Goal: Use online tool/utility: Utilize a website feature to perform a specific function

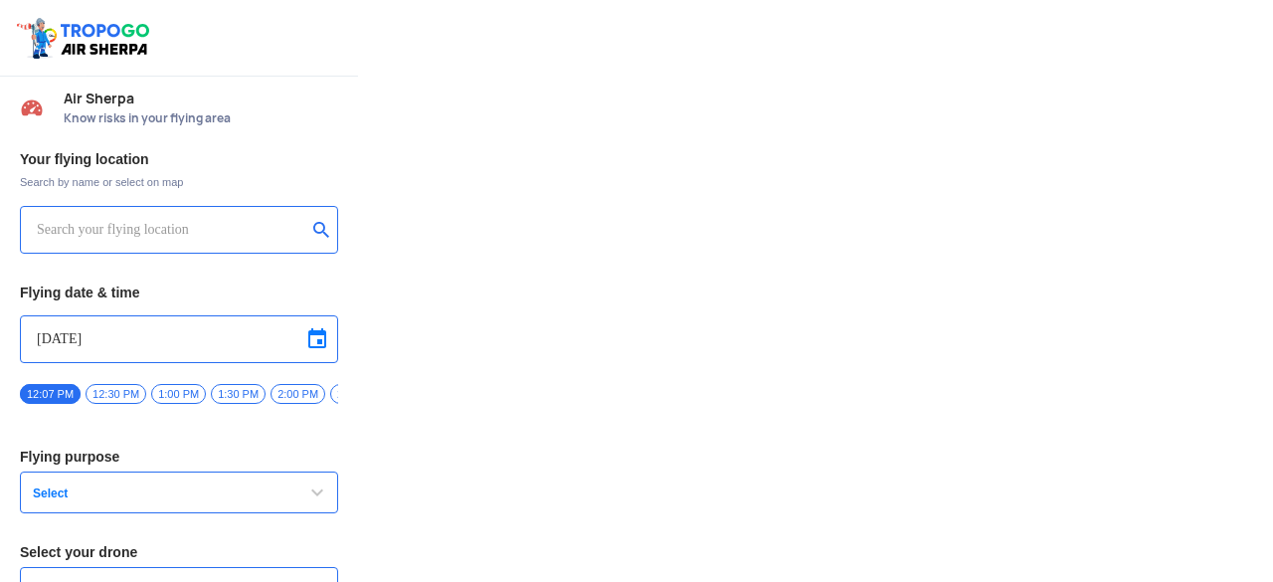
type input "Asteria A200"
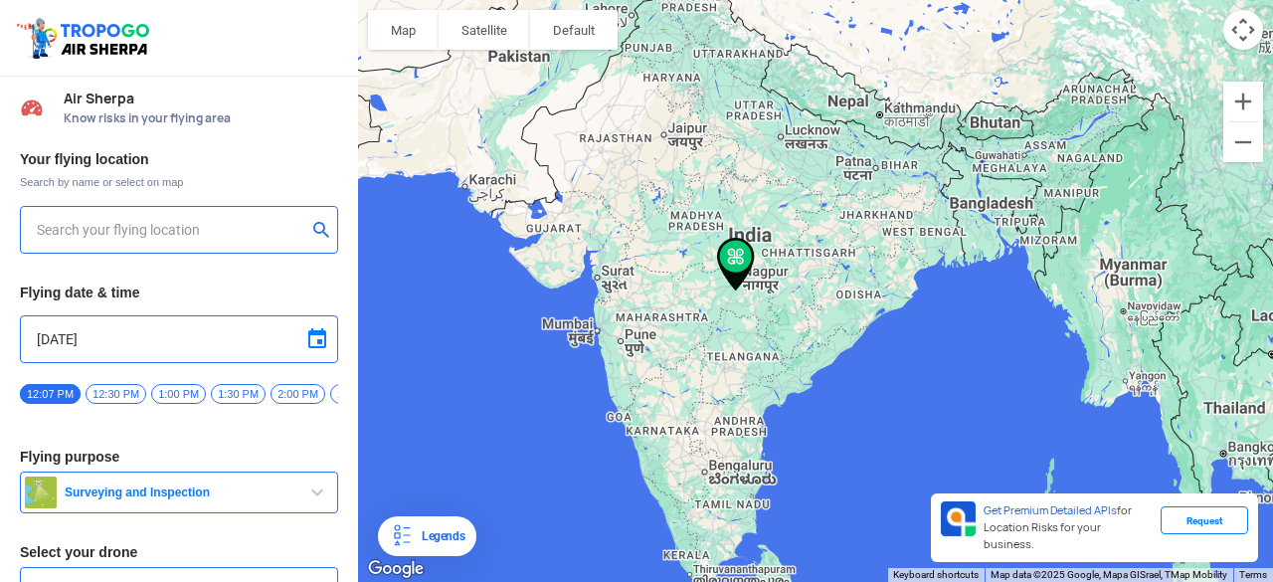
type input "[STREET_ADDRESS]"
click at [317, 227] on img at bounding box center [322, 229] width 20 height 20
click at [209, 230] on input "text" at bounding box center [172, 230] width 270 height 24
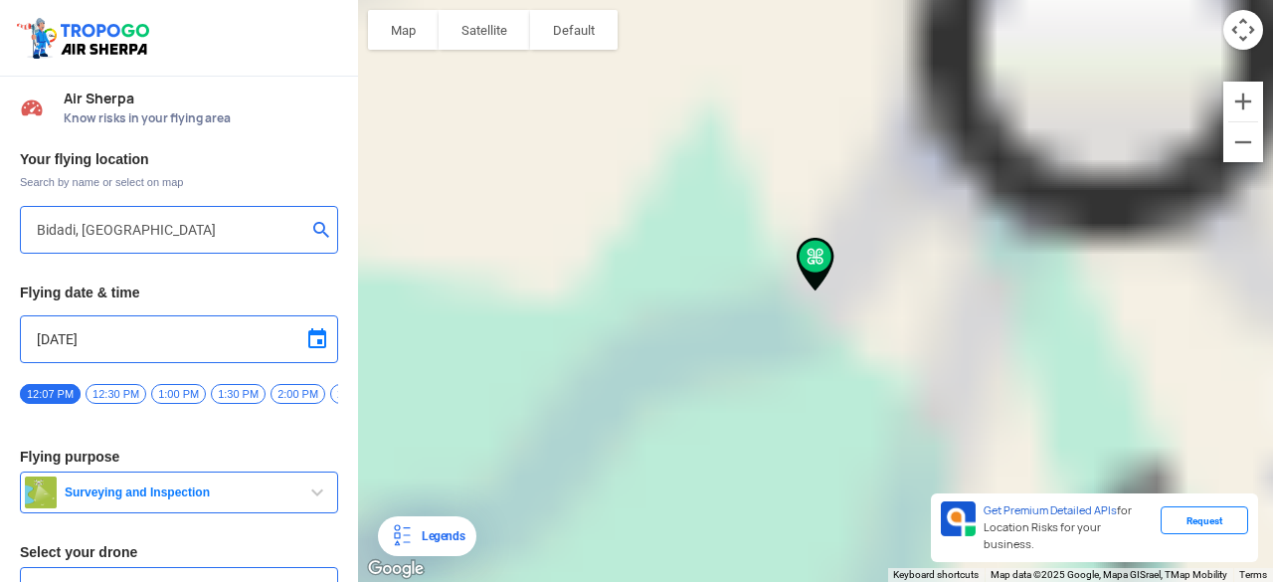
type input "[STREET_ADDRESS]. [GEOGRAPHIC_DATA], [GEOGRAPHIC_DATA], [GEOGRAPHIC_DATA]"
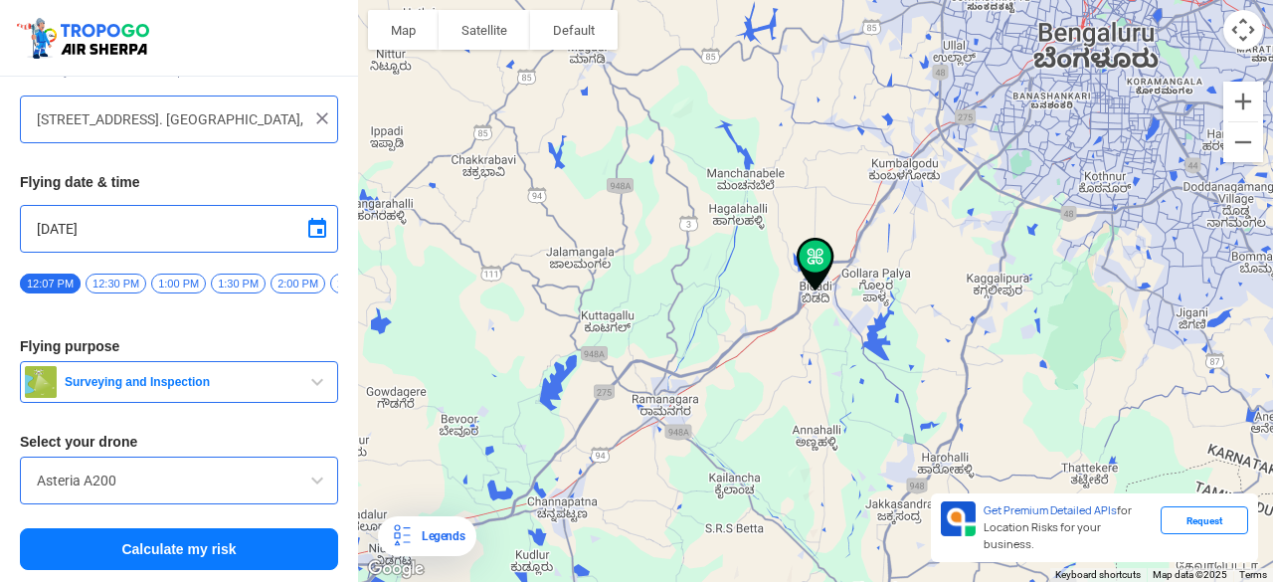
scroll to position [115, 0]
click at [189, 475] on input "Asteria A200" at bounding box center [179, 481] width 285 height 24
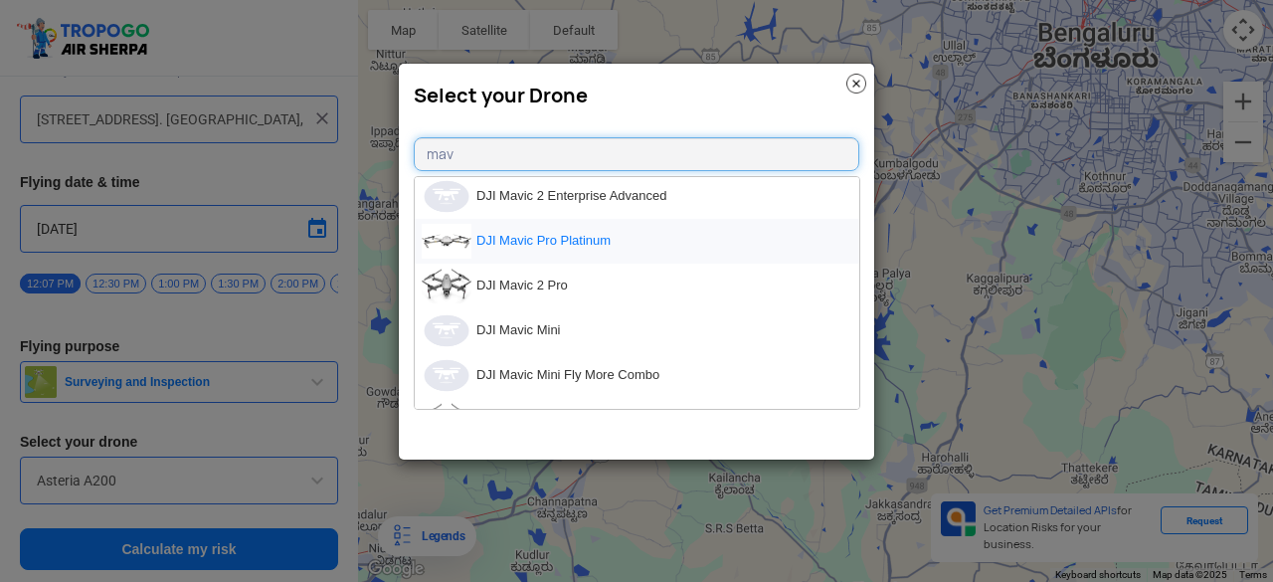
scroll to position [0, 0]
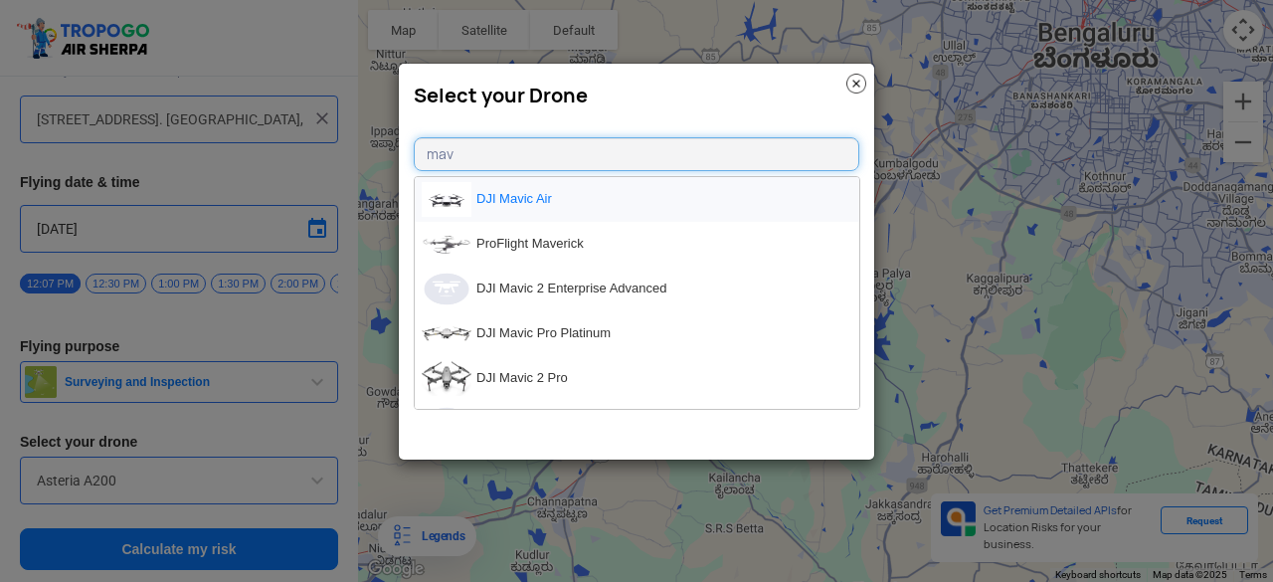
type input "mav"
click at [541, 186] on li "DJI Mavic Air" at bounding box center [637, 199] width 445 height 45
type input "DJI Mavic Air"
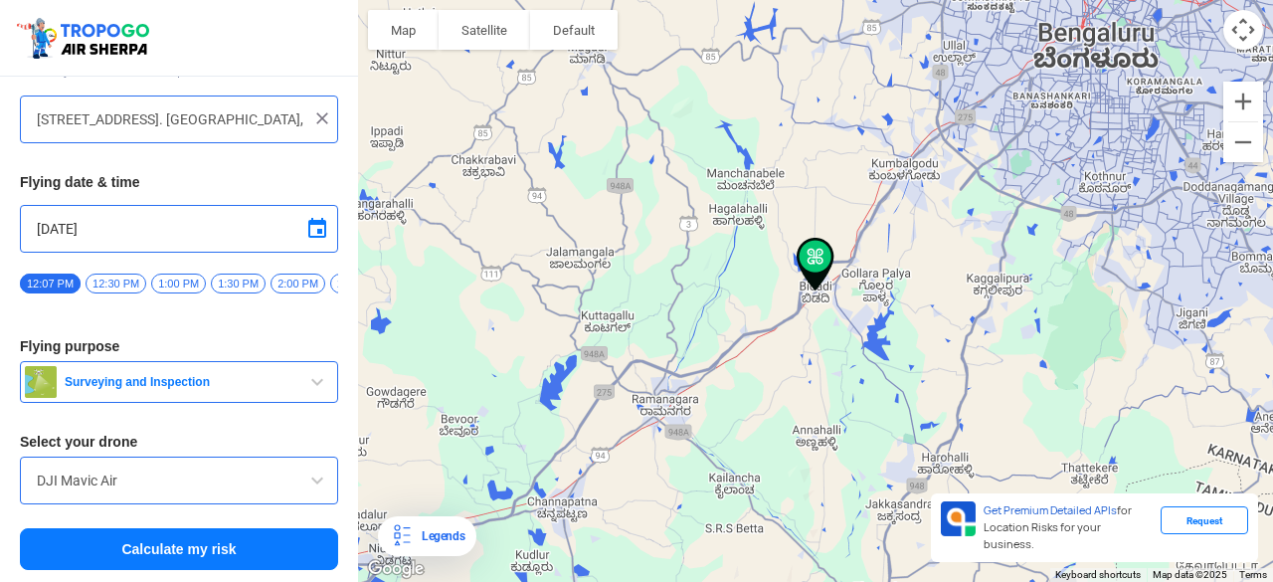
click at [290, 387] on span "Surveying and Inspection" at bounding box center [181, 382] width 249 height 16
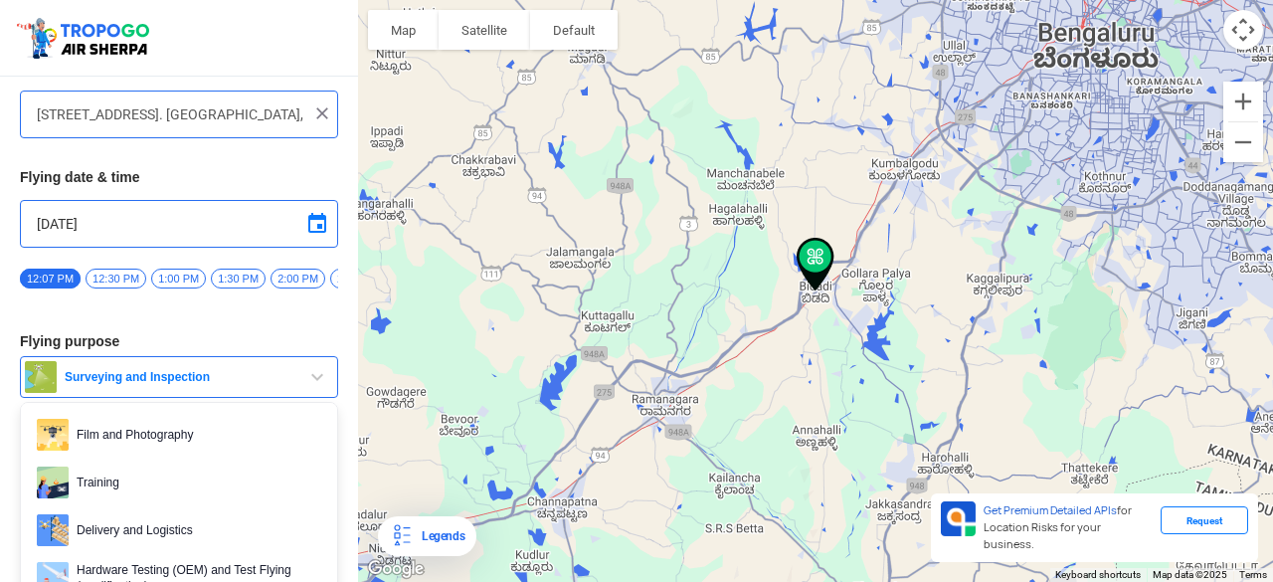
scroll to position [102, 0]
click at [234, 466] on link "Training" at bounding box center [179, 484] width 316 height 48
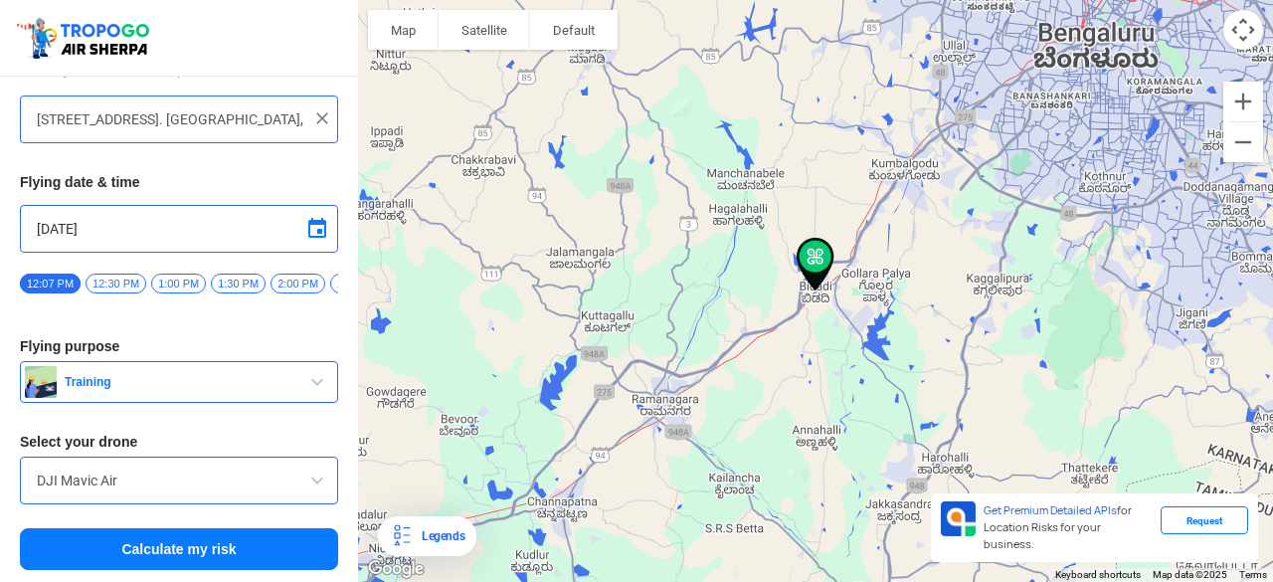
click at [269, 372] on button "Training" at bounding box center [179, 382] width 318 height 42
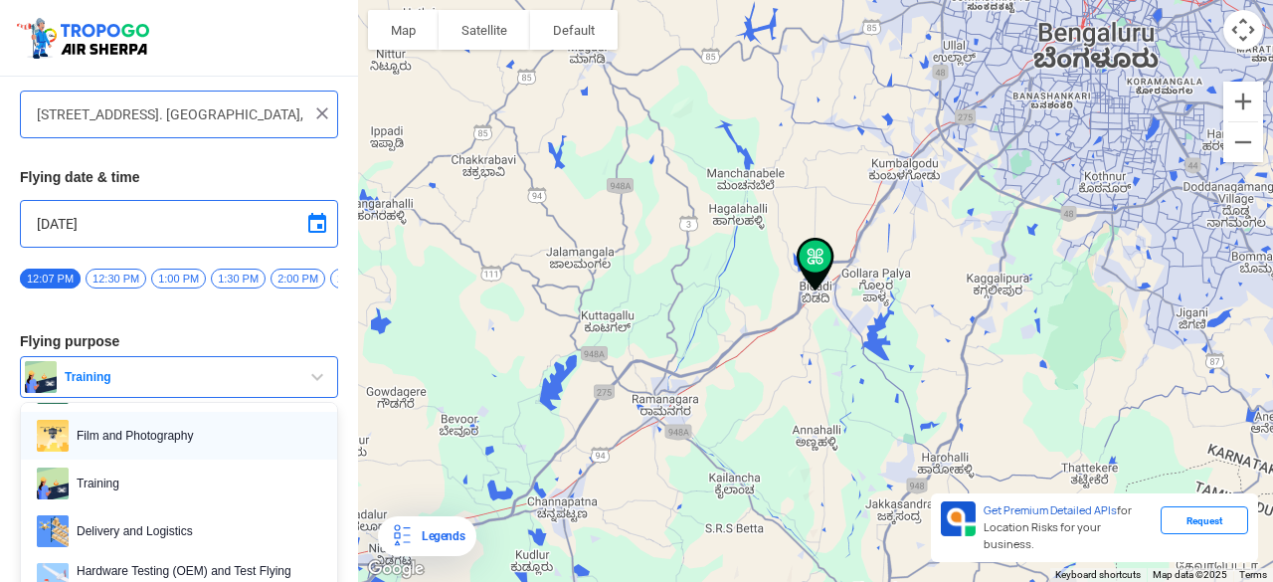
click at [221, 442] on span "Film and Photography" at bounding box center [195, 436] width 253 height 32
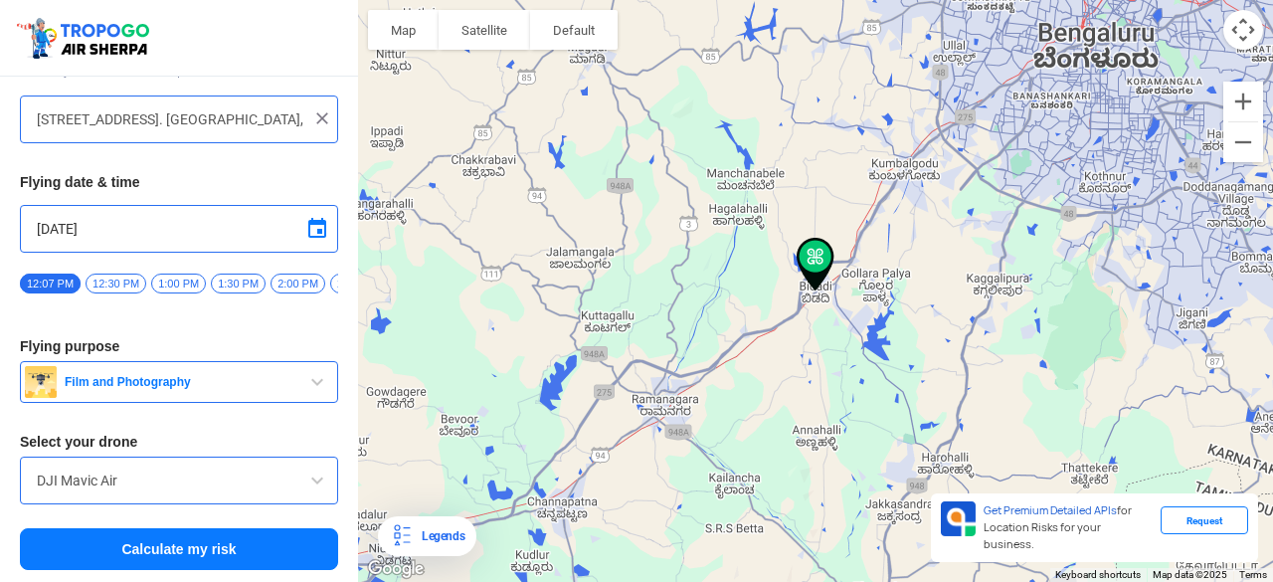
click at [201, 541] on button "Calculate my risk" at bounding box center [179, 549] width 318 height 42
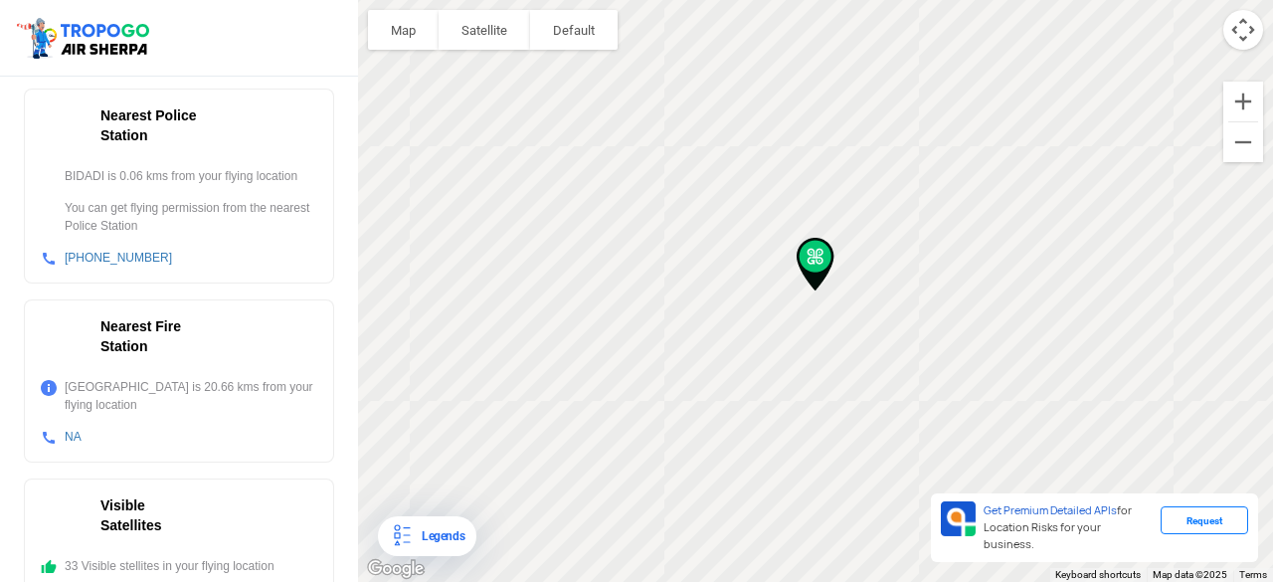
scroll to position [804, 0]
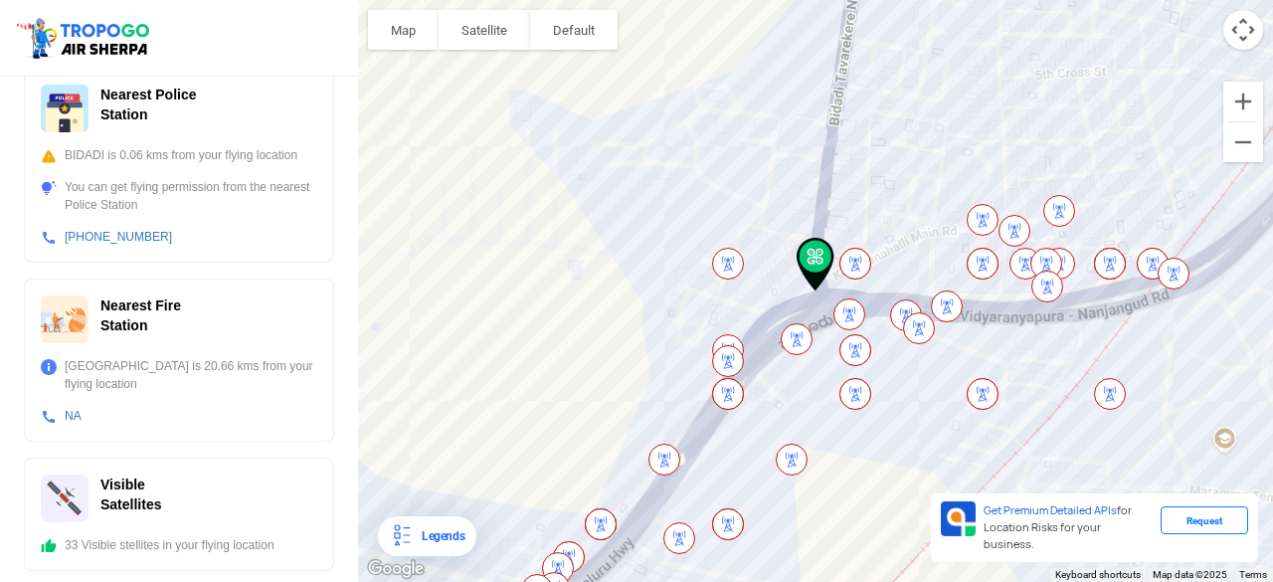
click at [732, 258] on img at bounding box center [728, 264] width 48 height 48
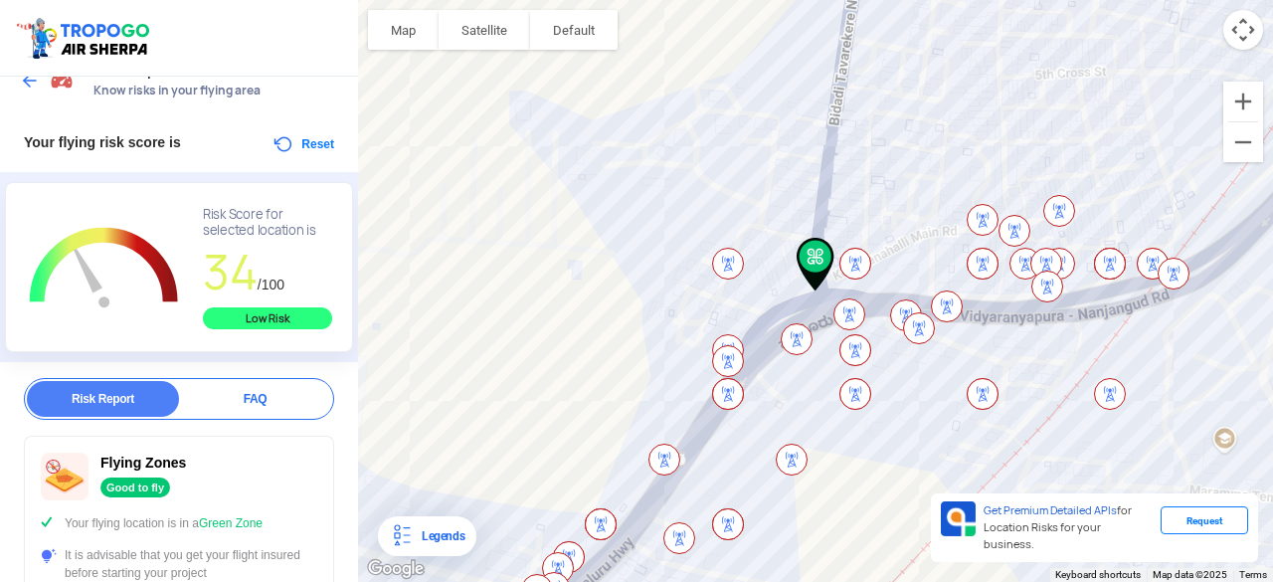
scroll to position [0, 0]
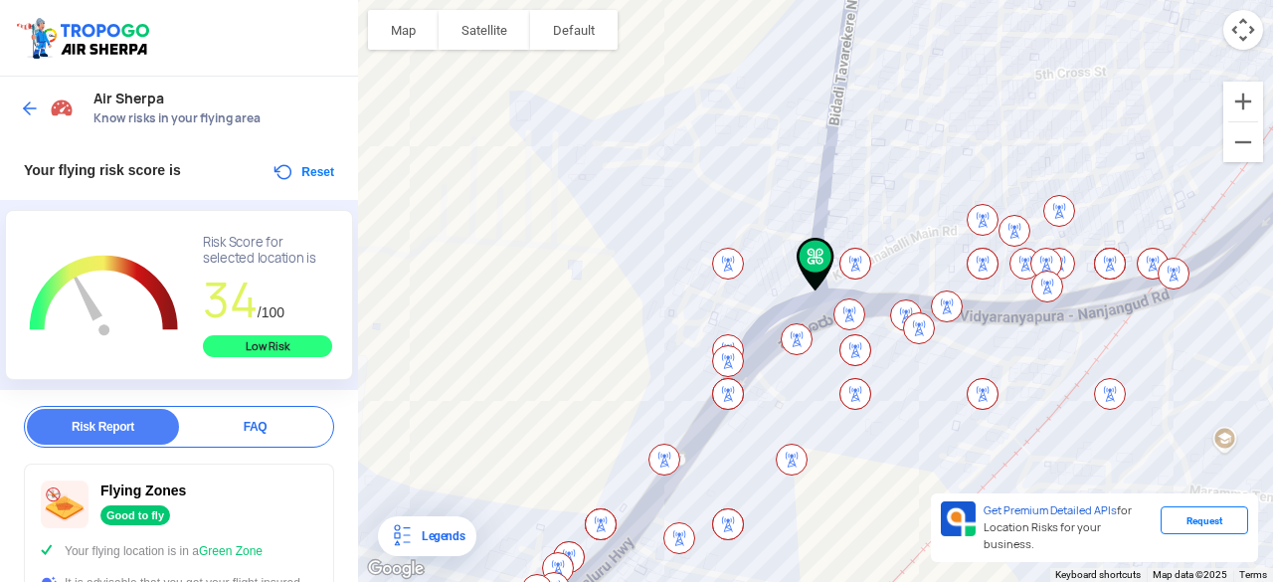
click at [26, 108] on img at bounding box center [30, 108] width 20 height 20
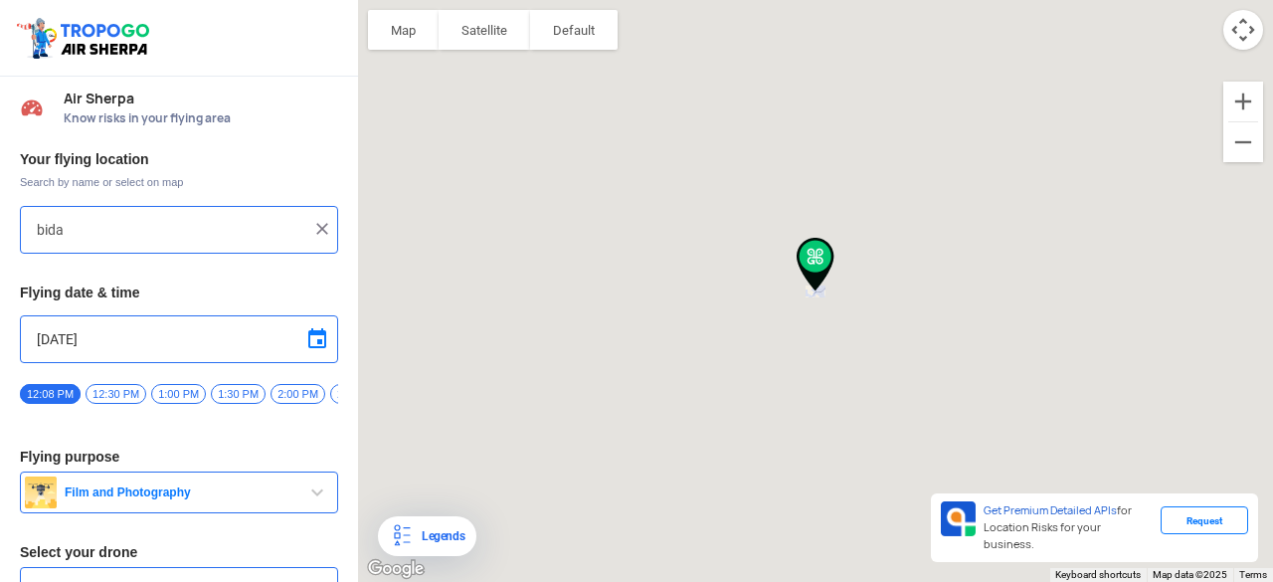
type input "[STREET_ADDRESS]. [GEOGRAPHIC_DATA], [GEOGRAPHIC_DATA], [GEOGRAPHIC_DATA]"
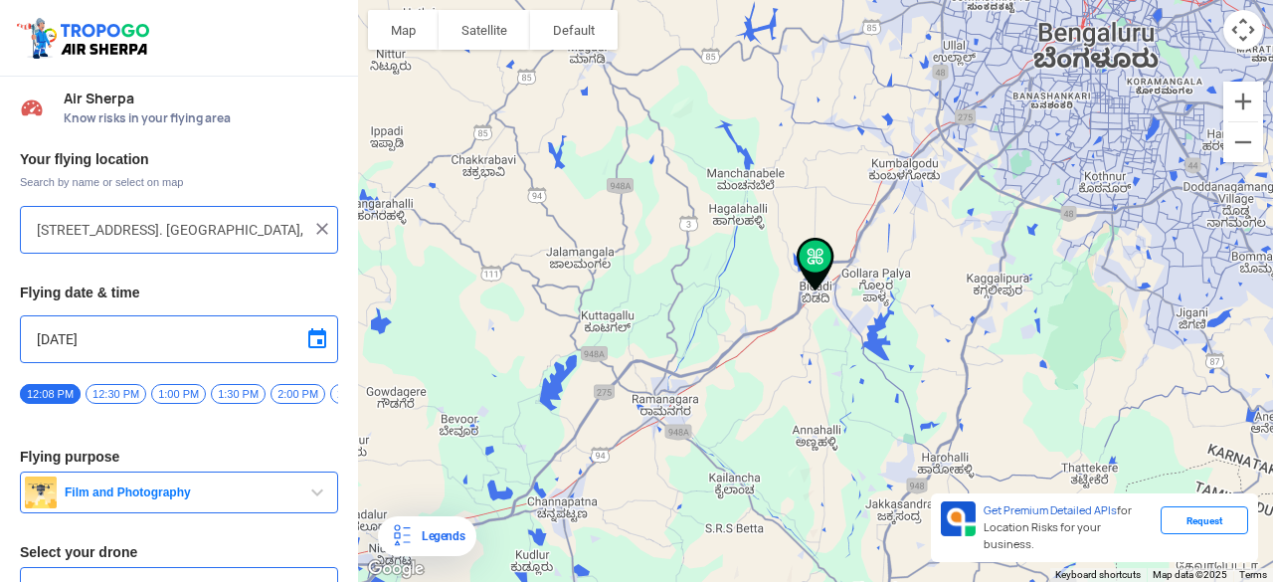
click at [319, 227] on img at bounding box center [322, 229] width 20 height 20
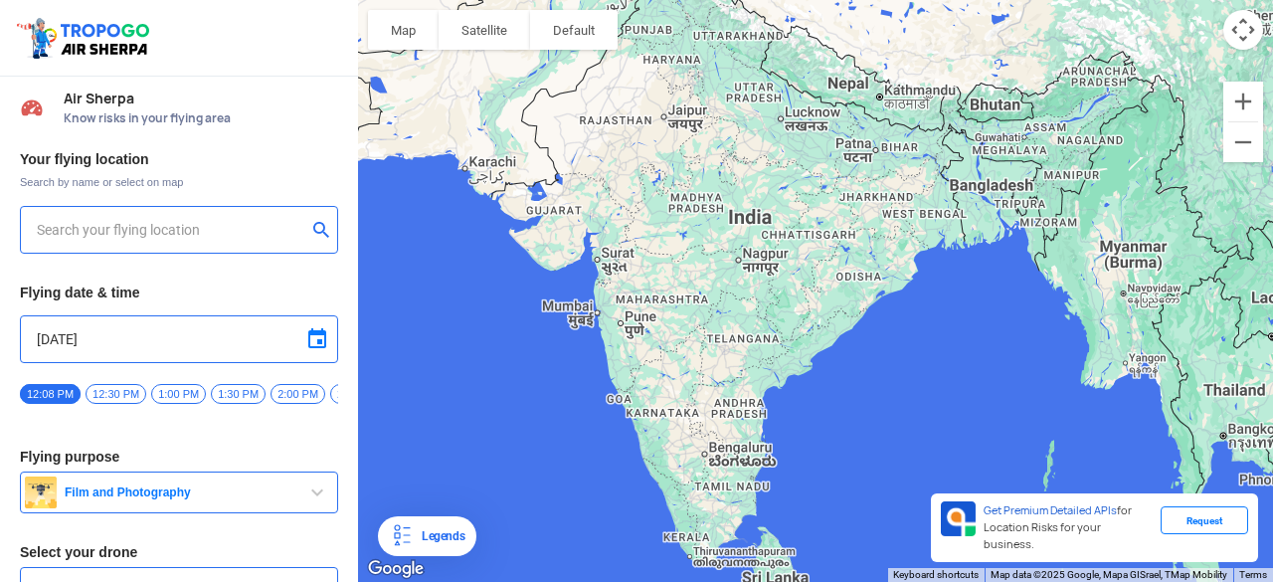
click at [162, 231] on input "text" at bounding box center [172, 230] width 270 height 24
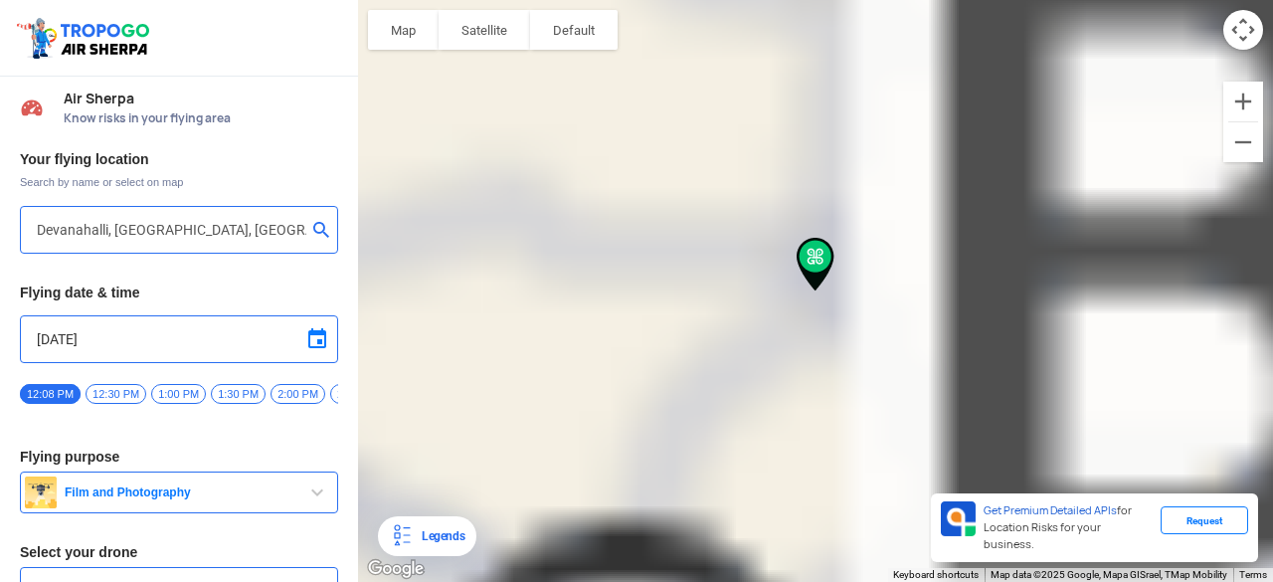
type input "[STREET_ADDRESS]"
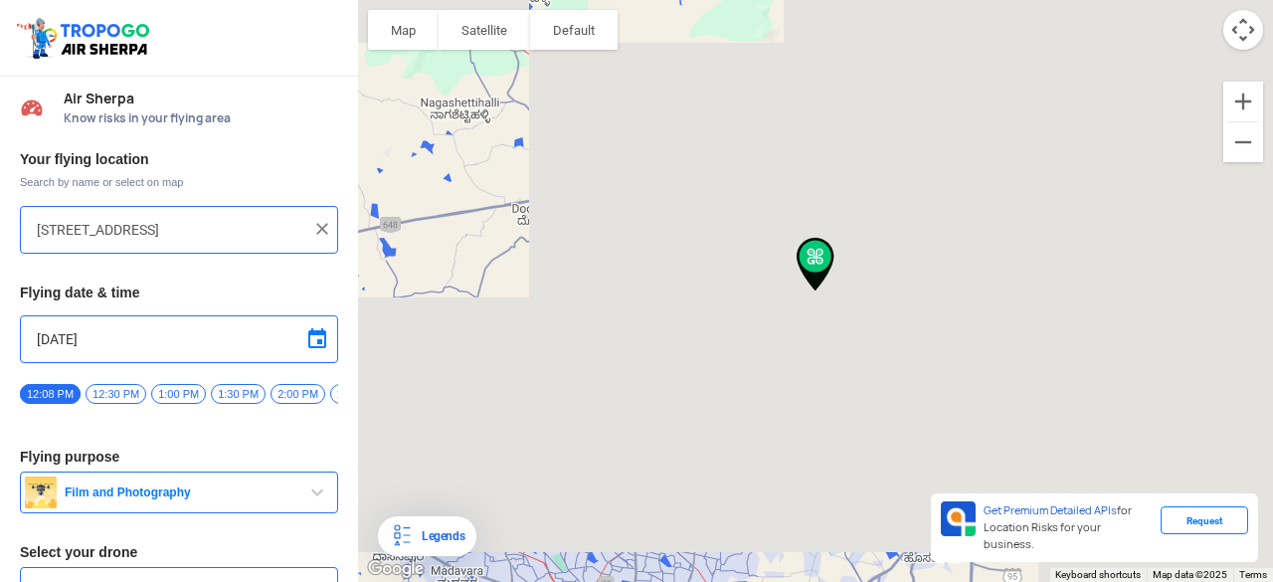
scroll to position [115, 0]
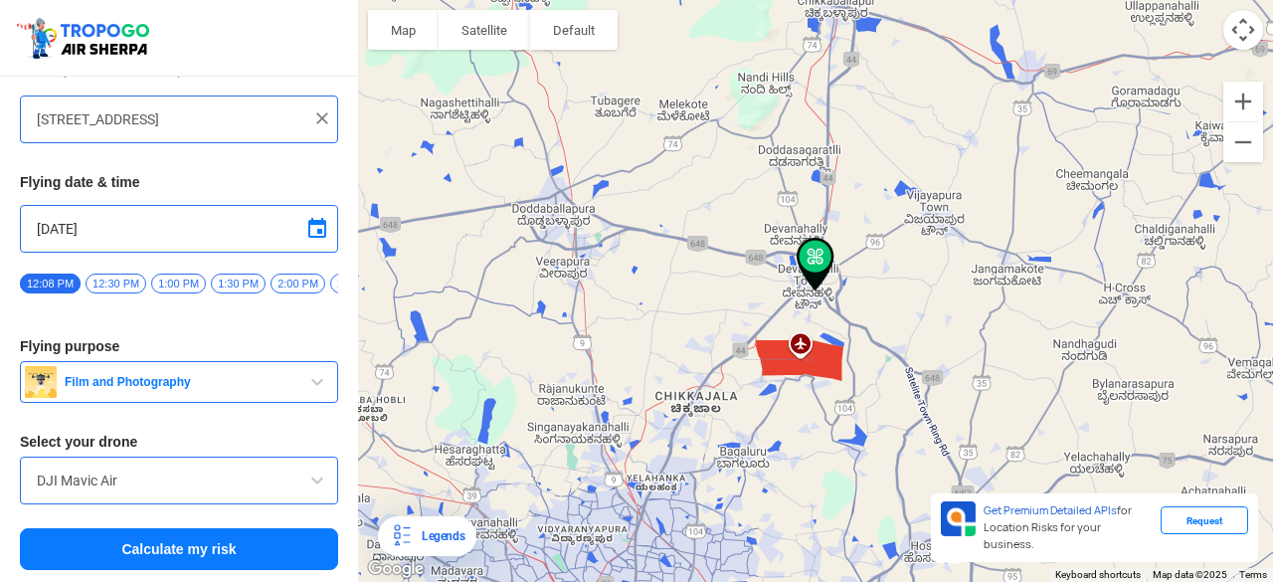
click at [200, 552] on button "Calculate my risk" at bounding box center [179, 549] width 318 height 42
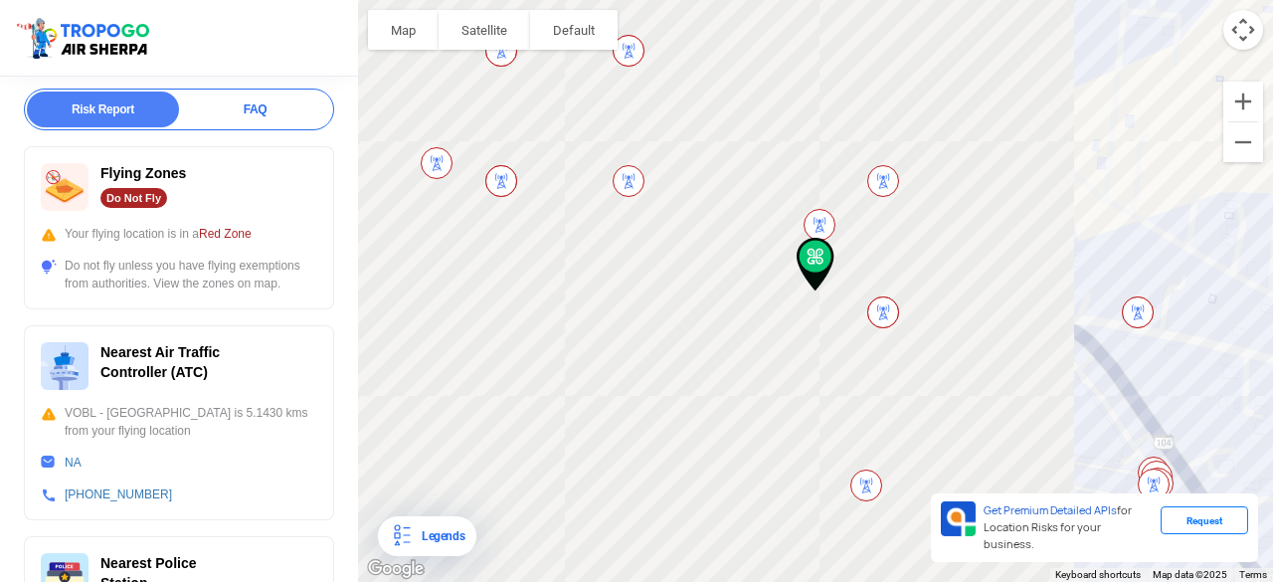
scroll to position [233, 0]
